Goal: Transaction & Acquisition: Purchase product/service

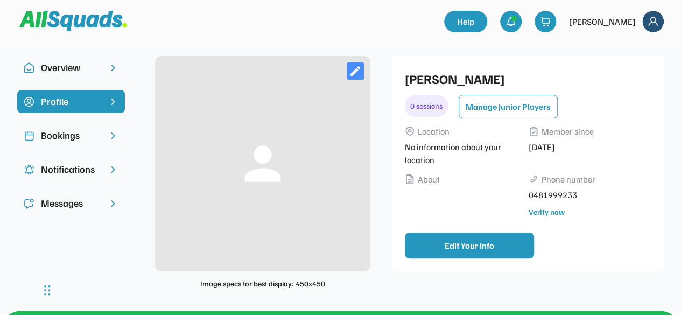
click at [422, 111] on div "0 sessions" at bounding box center [426, 106] width 43 height 22
click at [74, 135] on div "Bookings" at bounding box center [71, 135] width 60 height 15
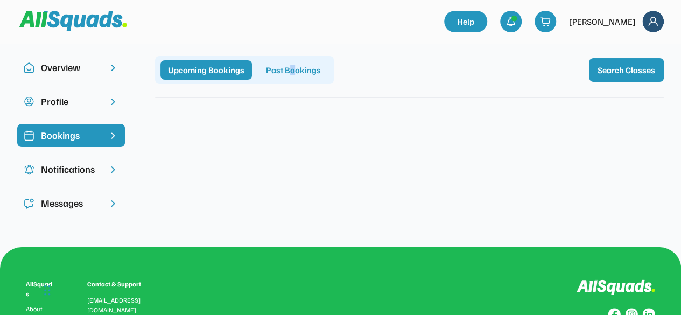
click at [291, 73] on div "Past Bookings" at bounding box center [294, 69] width 70 height 19
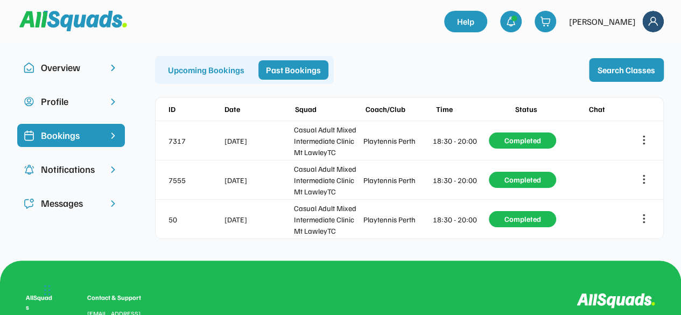
drag, startPoint x: 346, startPoint y: 30, endPoint x: 337, endPoint y: 32, distance: 9.9
click at [346, 30] on div at bounding box center [231, 21] width 425 height 30
click at [78, 65] on div "Overview" at bounding box center [71, 67] width 60 height 15
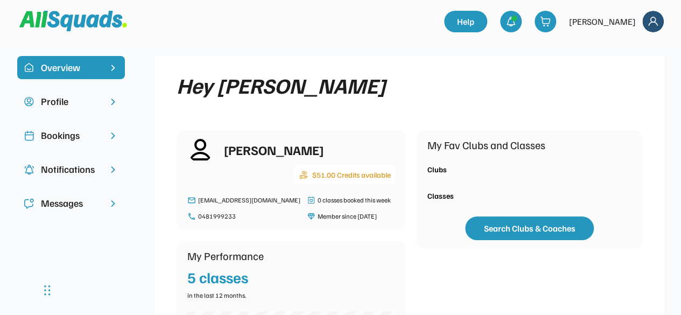
click at [85, 136] on div "Bookings" at bounding box center [71, 135] width 60 height 15
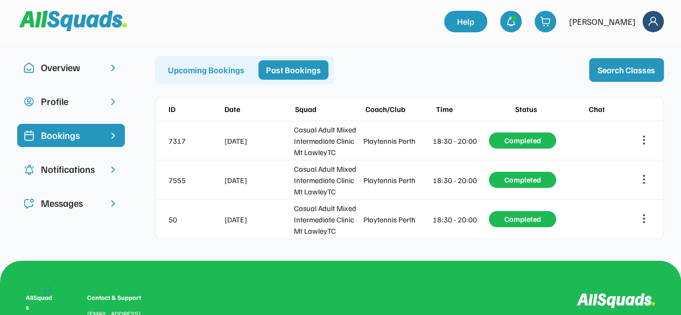
click at [185, 74] on div "Upcoming Bookings" at bounding box center [207, 69] width 92 height 19
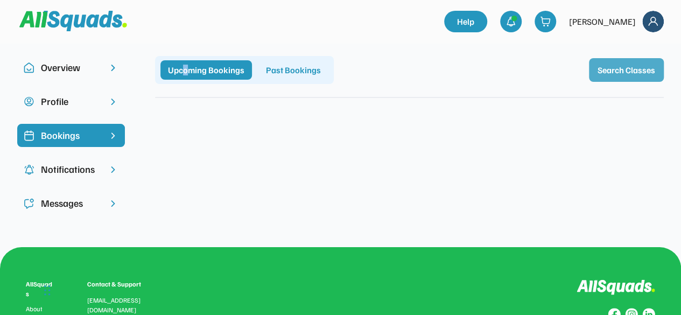
drag, startPoint x: 651, startPoint y: 81, endPoint x: 640, endPoint y: 80, distance: 10.8
click at [648, 80] on button "Search Classes" at bounding box center [626, 70] width 75 height 24
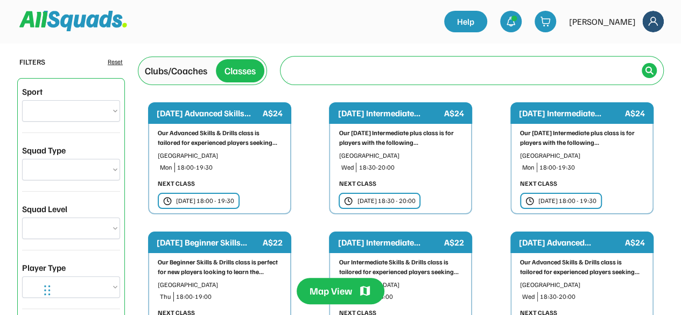
click at [360, 67] on input "input" at bounding box center [462, 70] width 351 height 22
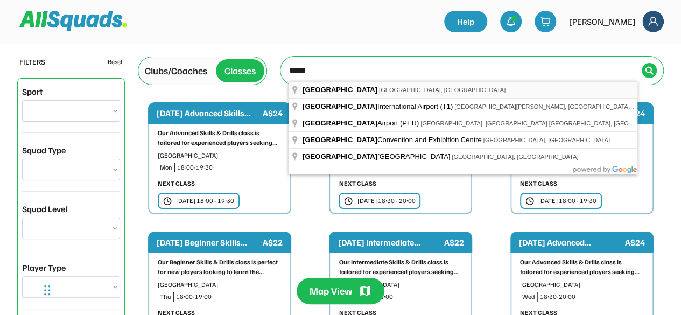
type input "**********"
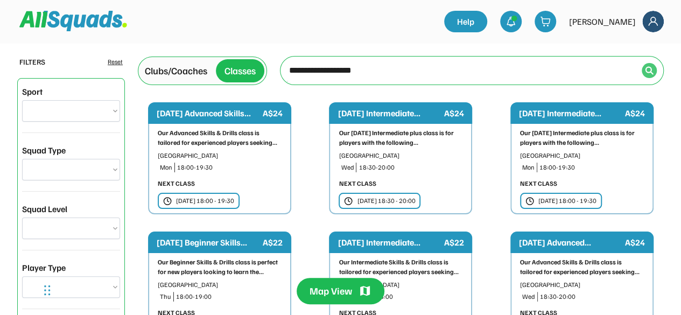
click at [649, 73] on img at bounding box center [649, 70] width 9 height 9
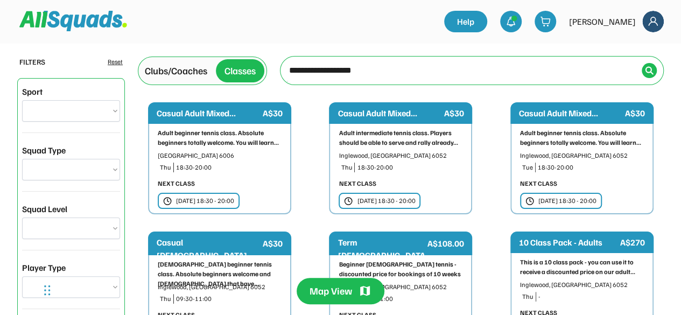
click at [449, 110] on div "A$30" at bounding box center [454, 113] width 20 height 13
click at [647, 23] on img at bounding box center [654, 22] width 22 height 22
click at [618, 21] on div "[PERSON_NAME]" at bounding box center [602, 21] width 67 height 13
click at [652, 24] on img at bounding box center [654, 22] width 22 height 22
drag, startPoint x: 623, startPoint y: 20, endPoint x: 630, endPoint y: 45, distance: 26.4
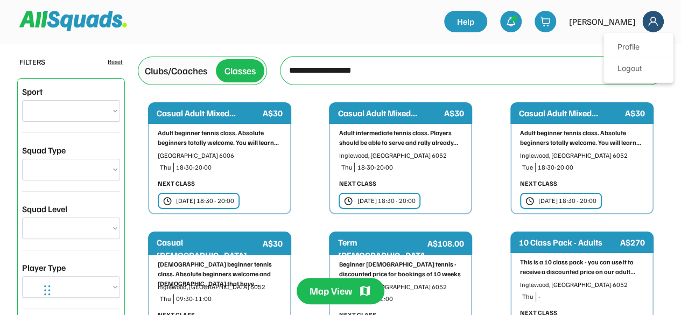
click at [623, 20] on div "[PERSON_NAME]" at bounding box center [602, 21] width 67 height 13
click at [653, 15] on img at bounding box center [654, 22] width 22 height 22
click at [621, 48] on link "Profile" at bounding box center [639, 48] width 64 height 22
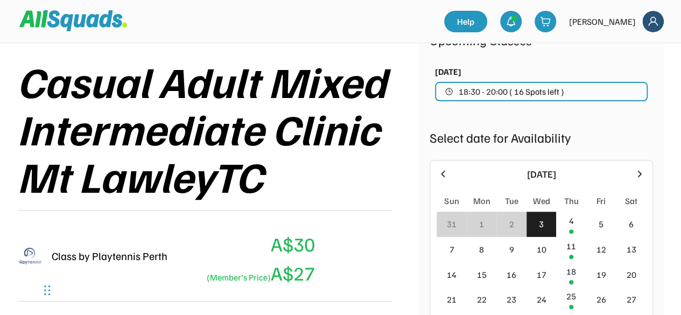
scroll to position [215, 0]
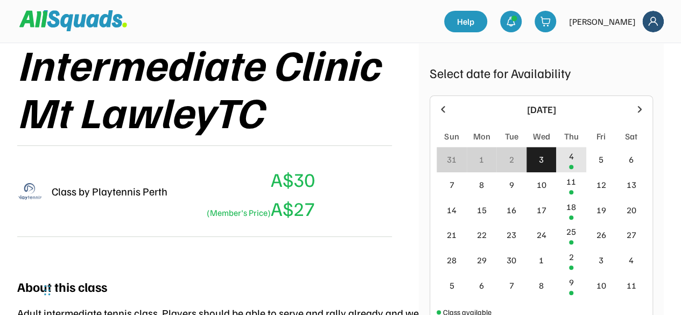
click at [573, 157] on div "4" at bounding box center [571, 156] width 5 height 13
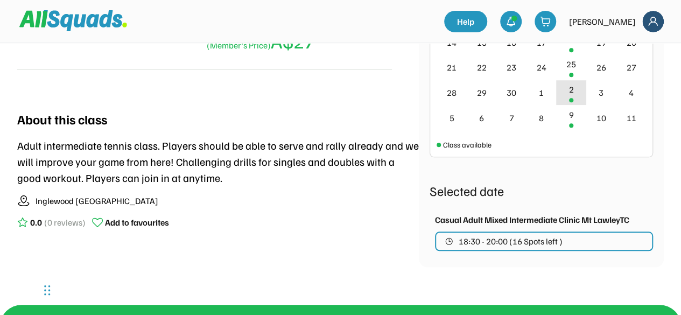
scroll to position [431, 0]
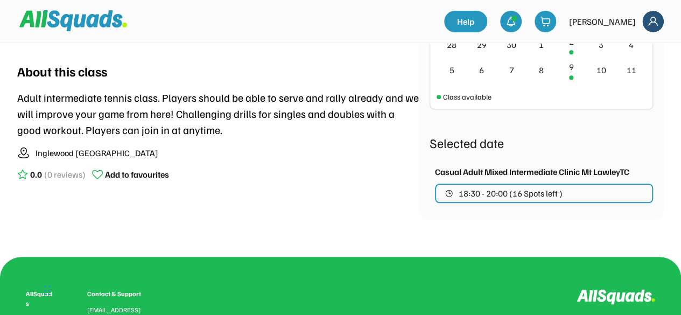
click at [549, 197] on span "18:30 - 20:00 (16 Spots left )" at bounding box center [511, 193] width 104 height 9
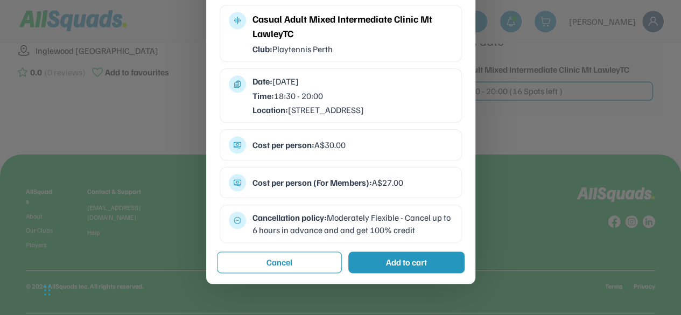
scroll to position [539, 0]
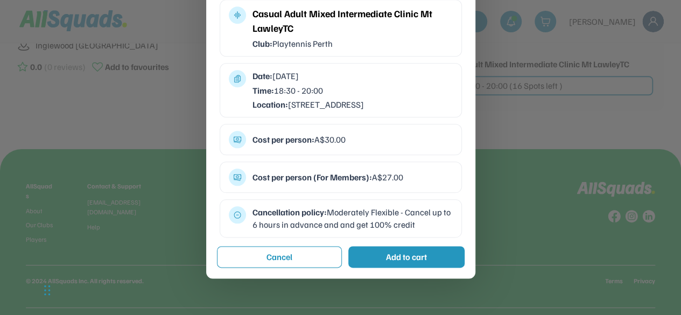
click at [309, 183] on strong "Cost per person (For Members):" at bounding box center [313, 177] width 120 height 11
click at [394, 263] on div "Add to cart" at bounding box center [406, 256] width 41 height 13
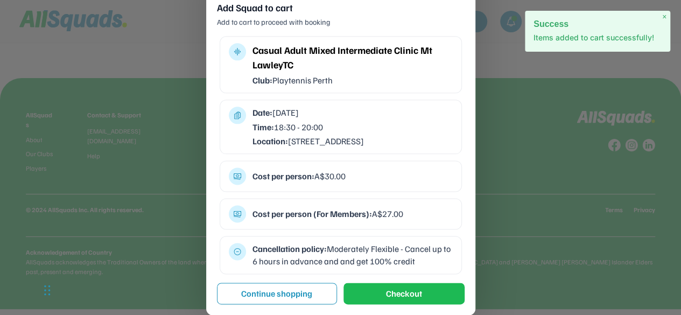
scroll to position [619, 0]
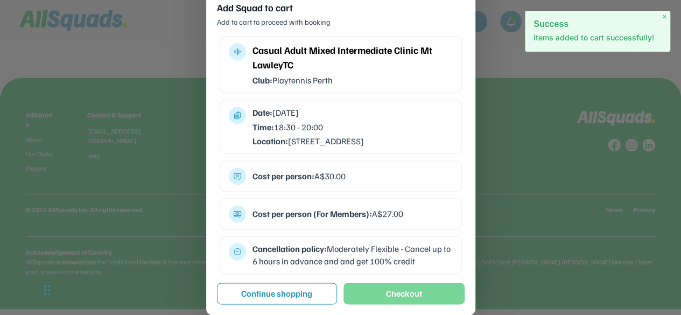
click at [411, 298] on button "Checkout" at bounding box center [404, 294] width 121 height 22
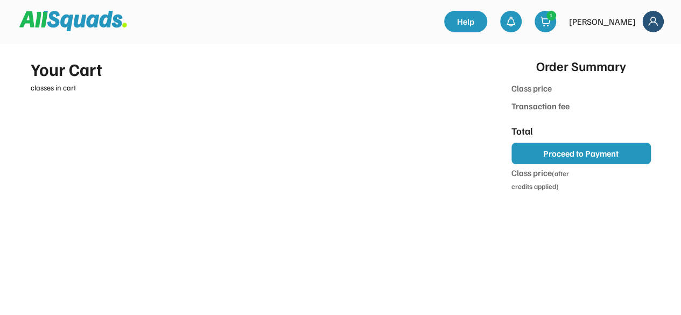
type input "*******"
type input "***"
type input "******"
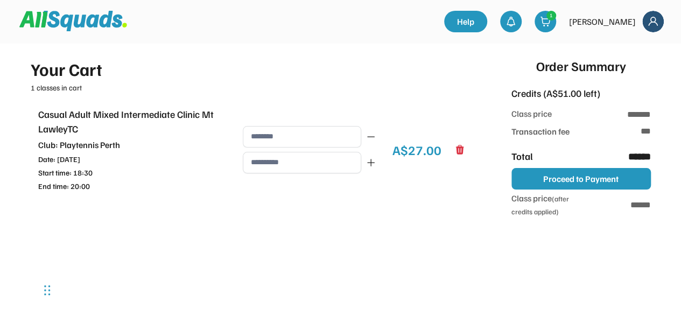
type input "**********"
click at [186, 52] on div "Your Cart 1 classes in cart Casual Adult Mixed Intermediate Clinic Mt LawleyTC …" at bounding box center [252, 228] width 468 height 370
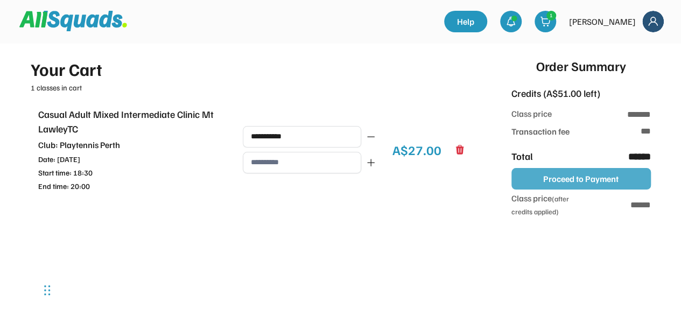
click at [586, 179] on button "Proceed to Payment" at bounding box center [581, 179] width 139 height 22
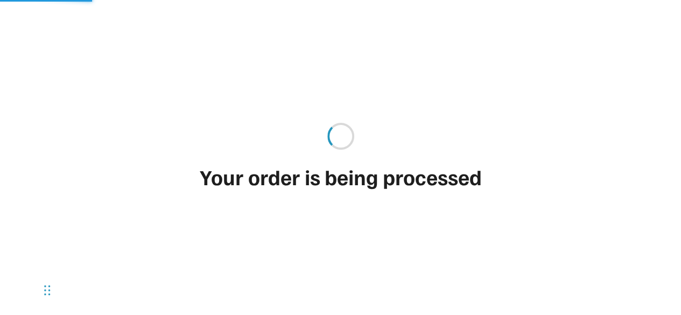
type input "**"
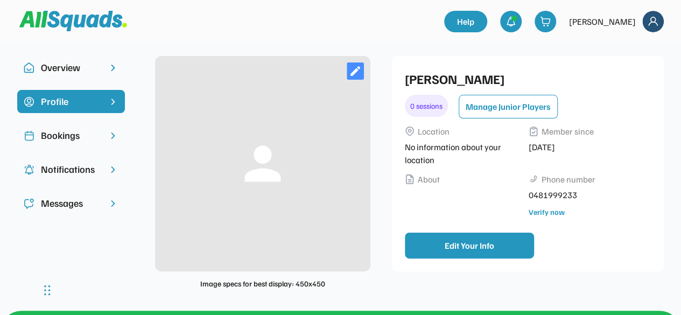
click at [61, 130] on div "Bookings" at bounding box center [71, 135] width 60 height 15
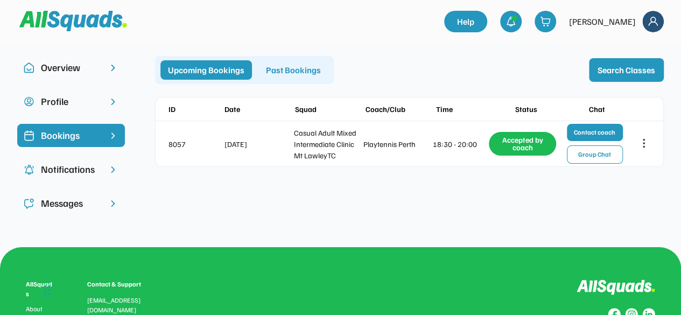
click at [293, 70] on div "Past Bookings" at bounding box center [294, 69] width 70 height 19
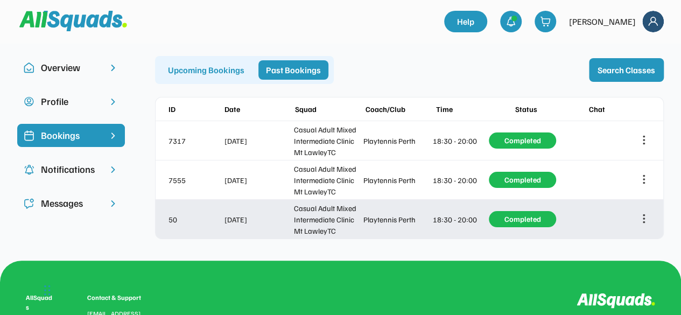
click at [651, 220] on div "50 Aug 28, 2025 Casual Adult Mixed Intermediate Clinic Mt LawleyTC Playtennis P…" at bounding box center [410, 219] width 508 height 39
click at [641, 220] on icon at bounding box center [644, 219] width 12 height 12
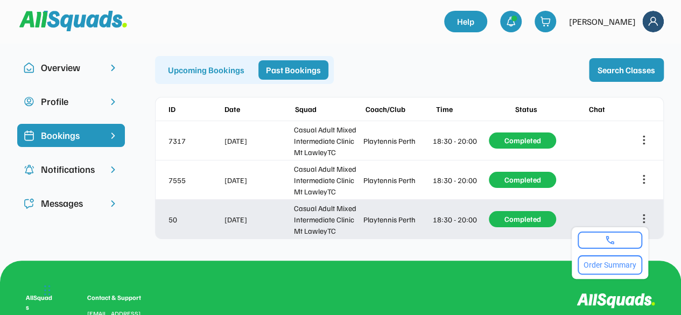
click at [324, 243] on div "Overview Profile Bookings Notifications Messages person Image specs for best di…" at bounding box center [340, 152] width 681 height 218
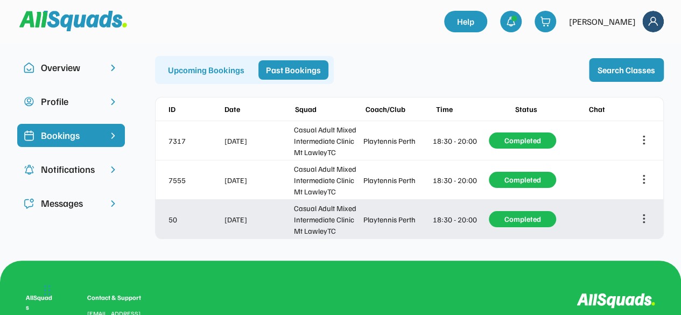
click at [318, 224] on div "Casual Adult Mixed Intermediate Clinic Mt LawleyTC" at bounding box center [327, 220] width 67 height 34
click at [522, 218] on div "Completed" at bounding box center [522, 219] width 67 height 16
click at [306, 217] on div "Casual Adult Mixed Intermediate Clinic Mt LawleyTC" at bounding box center [327, 220] width 67 height 34
click at [643, 221] on icon at bounding box center [644, 219] width 12 height 12
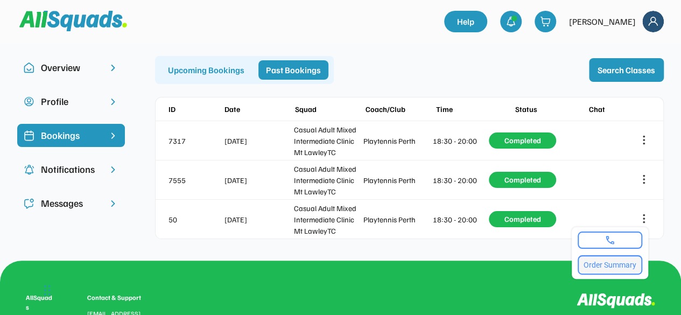
click at [629, 267] on button "Order Summary" at bounding box center [610, 264] width 65 height 19
